Goal: Task Accomplishment & Management: Use online tool/utility

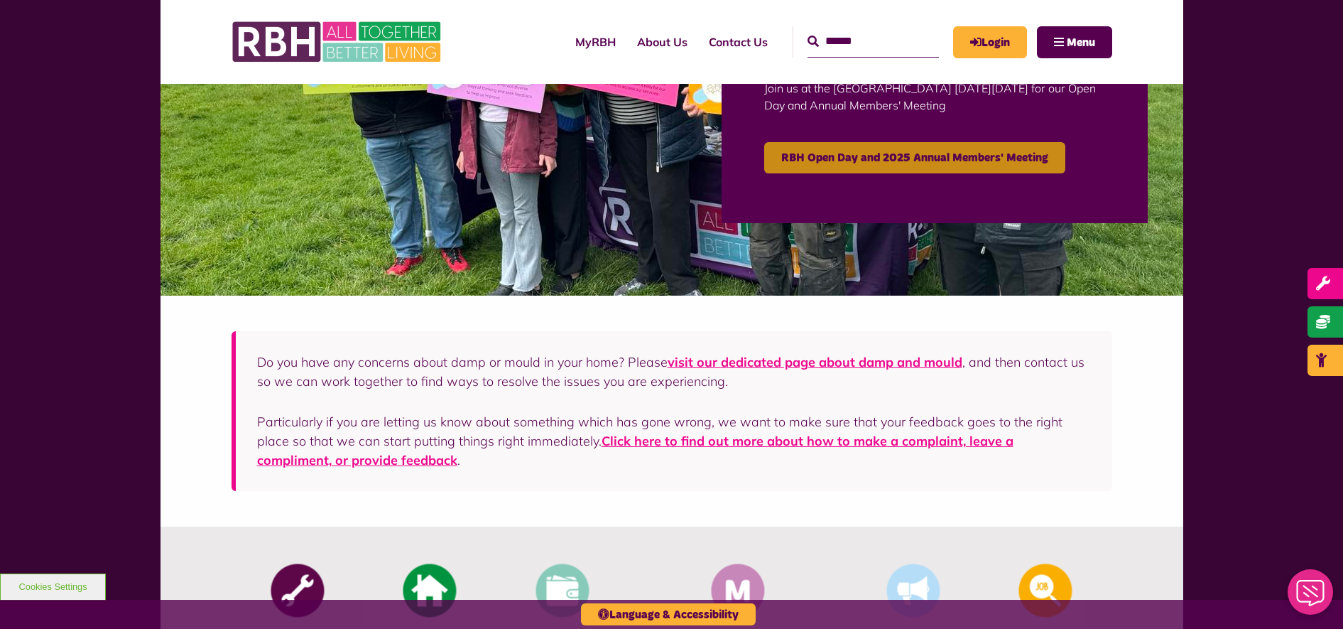
scroll to position [178, 0]
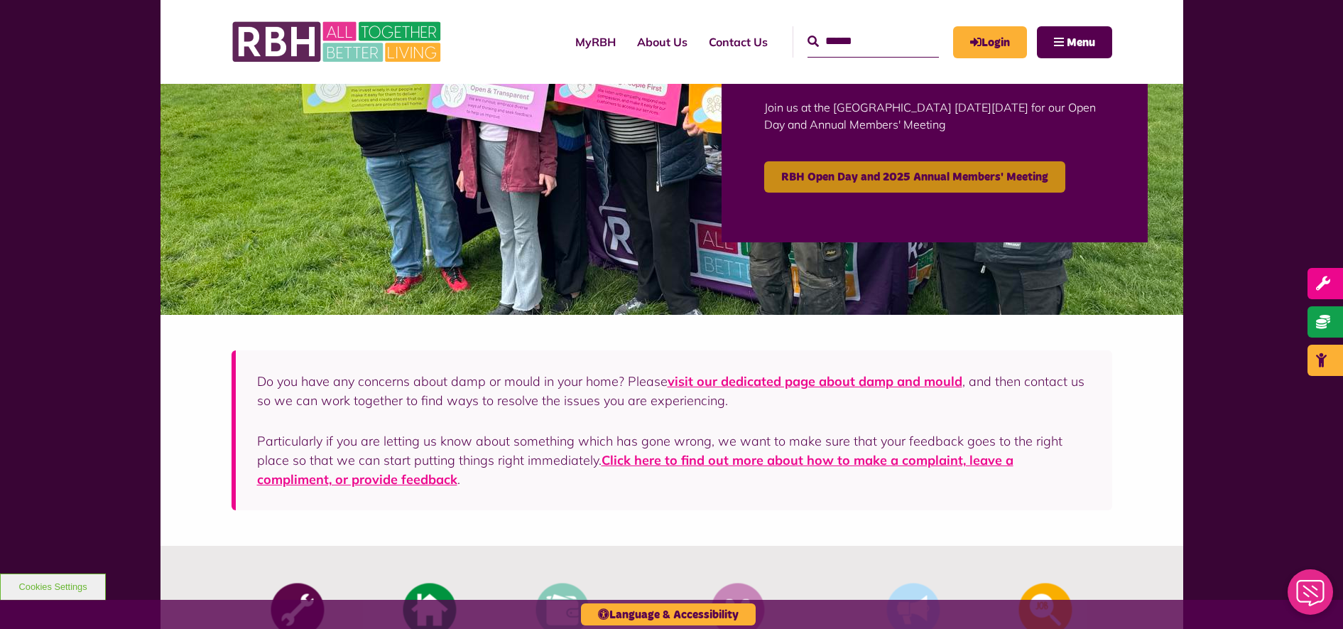
click at [857, 172] on link "RBH Open Day and 2025 Annual Members' Meeting" at bounding box center [914, 176] width 301 height 31
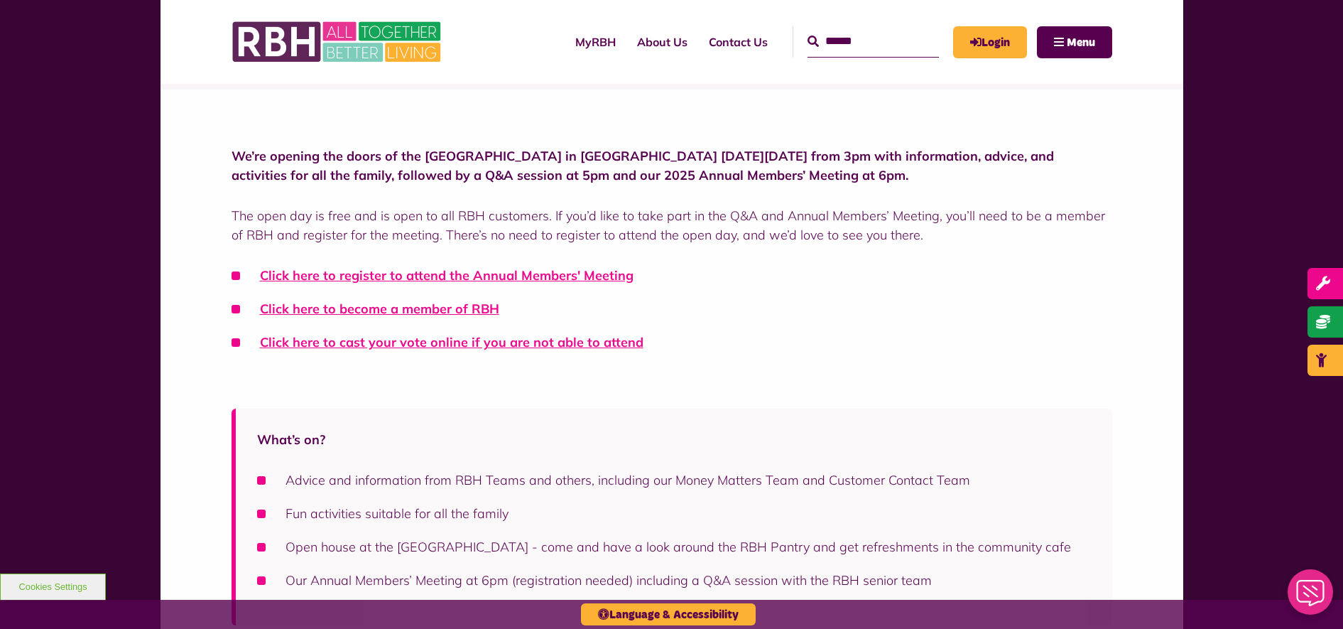
scroll to position [355, 0]
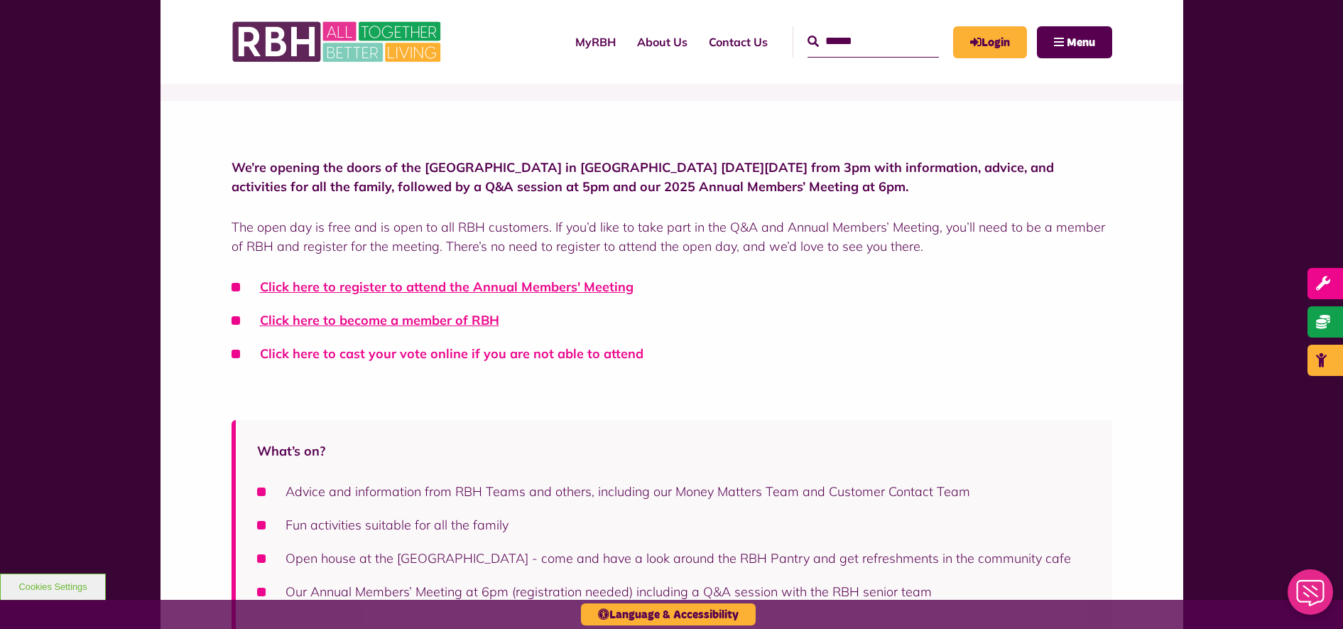
click at [450, 355] on link "Click here to cast your vote online if you are not able to attend" at bounding box center [452, 353] width 384 height 16
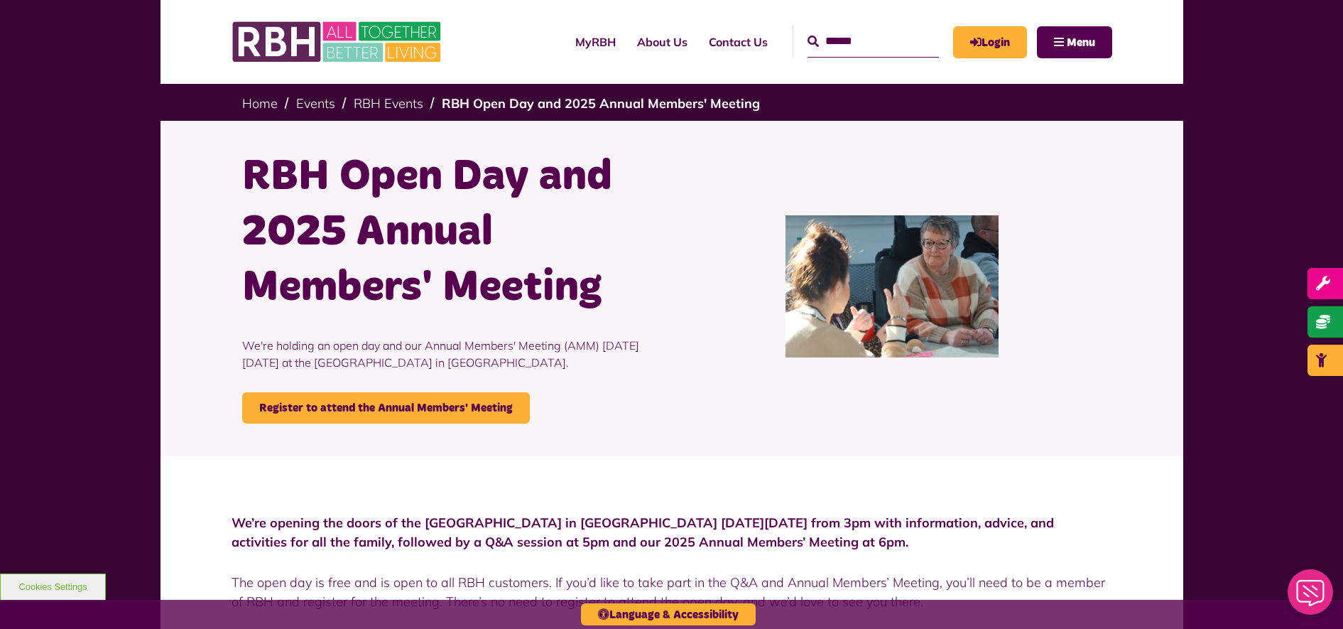
click at [680, 269] on div at bounding box center [892, 286] width 440 height 274
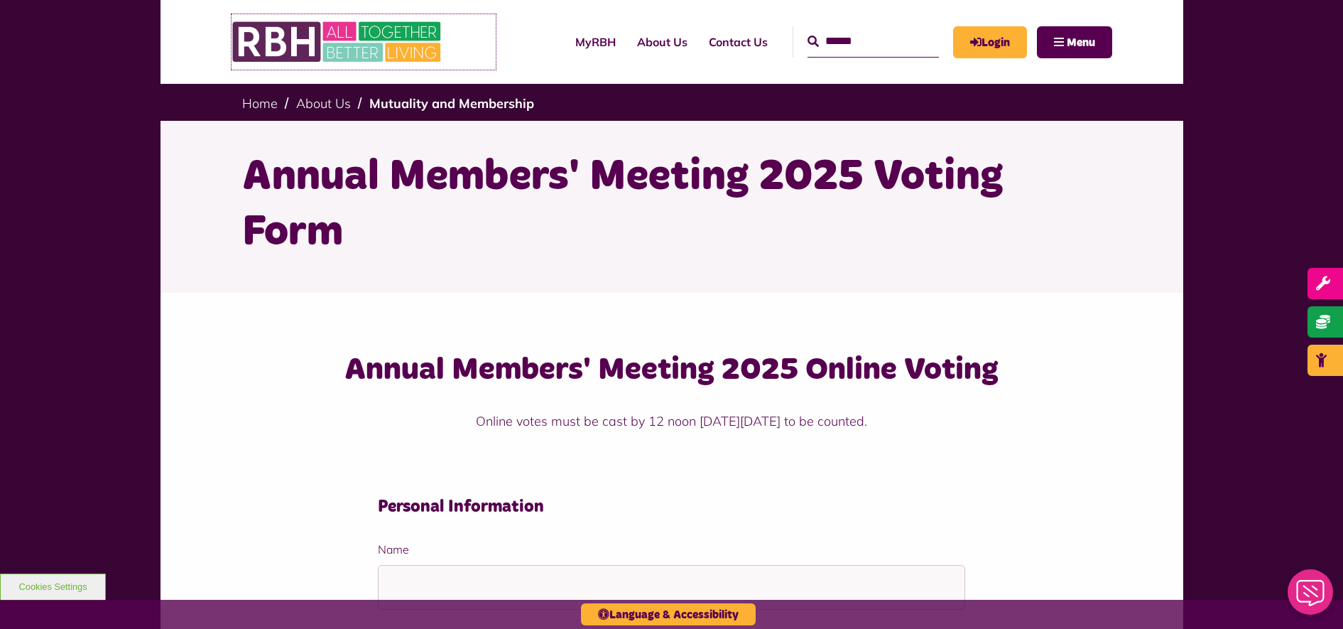
click at [320, 53] on img at bounding box center [338, 41] width 213 height 55
